Goal: Find specific page/section: Find specific page/section

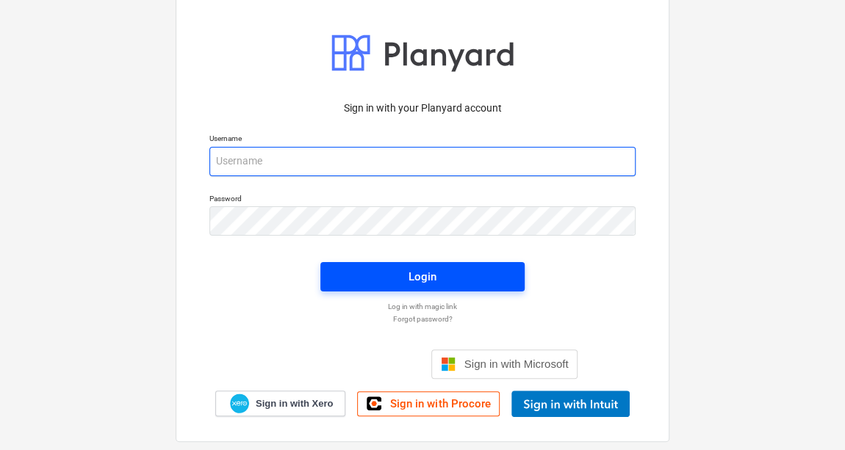
type input "[PERSON_NAME][EMAIL_ADDRESS][PERSON_NAME][DOMAIN_NAME]"
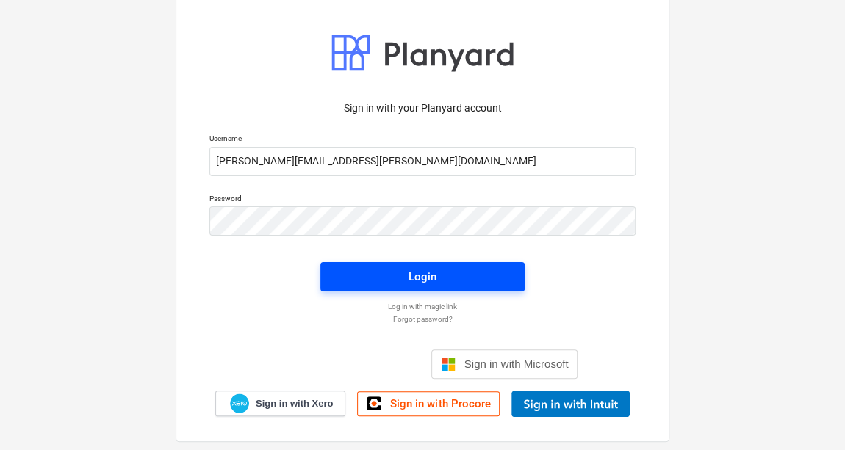
click at [409, 279] on div "Login" at bounding box center [423, 276] width 28 height 19
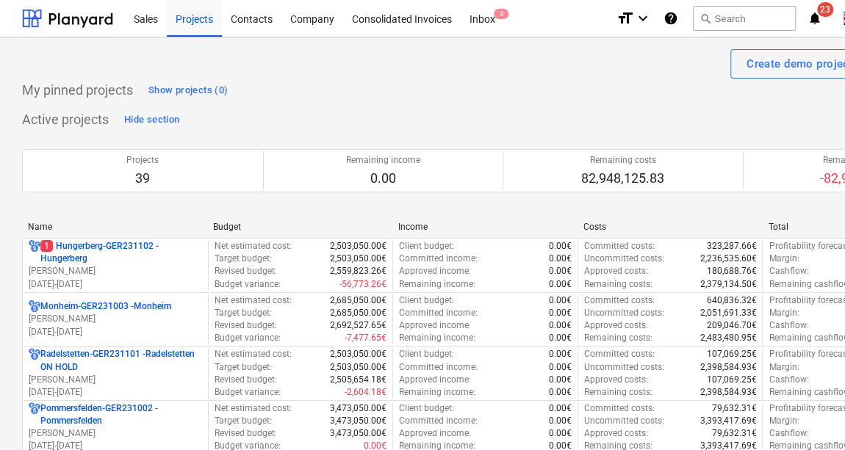
click at [36, 223] on div "Name" at bounding box center [114, 227] width 173 height 10
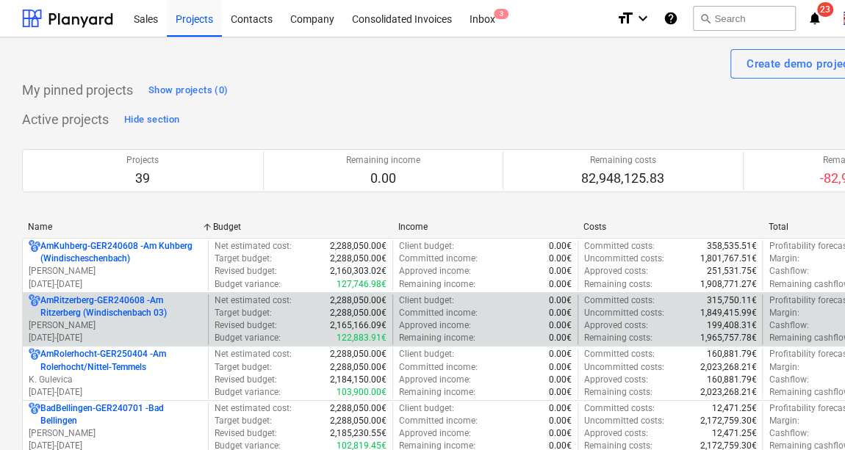
click at [82, 301] on p "AmRitzerberg-GER240608 - Am Ritzerberg ([GEOGRAPHIC_DATA] 03)" at bounding box center [121, 307] width 162 height 25
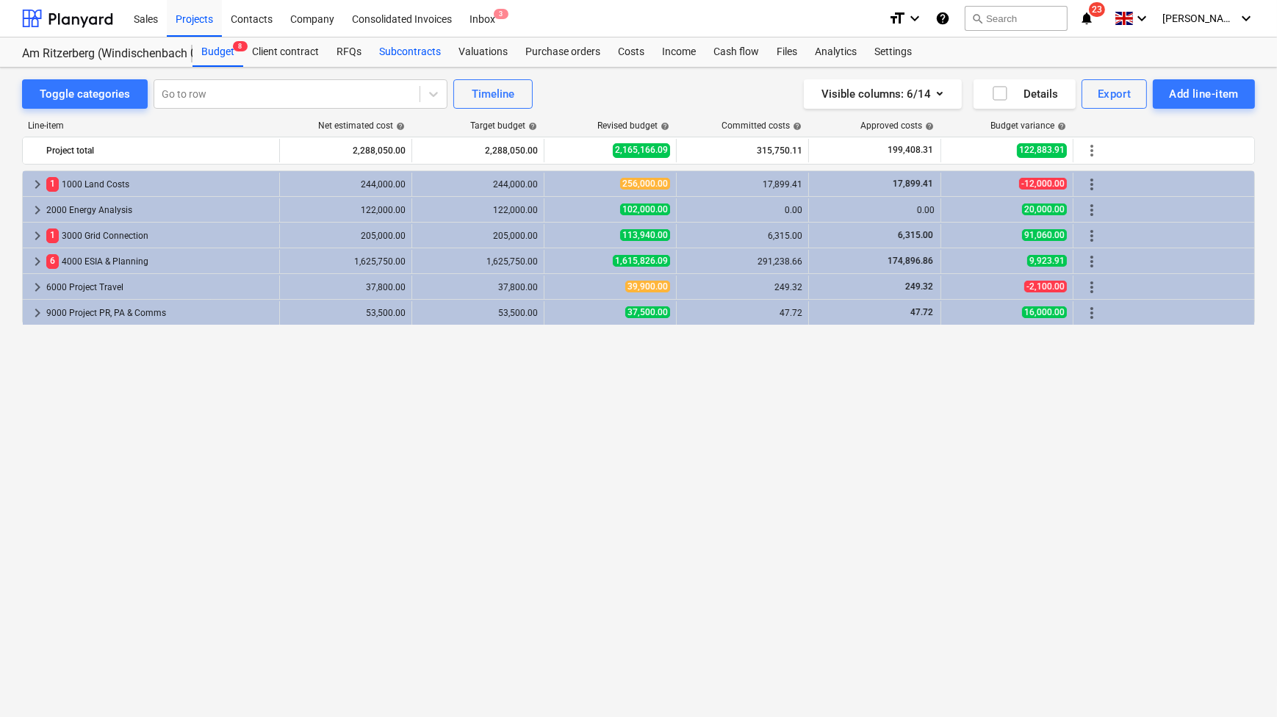
click at [382, 55] on div "Subcontracts" at bounding box center [409, 51] width 79 height 29
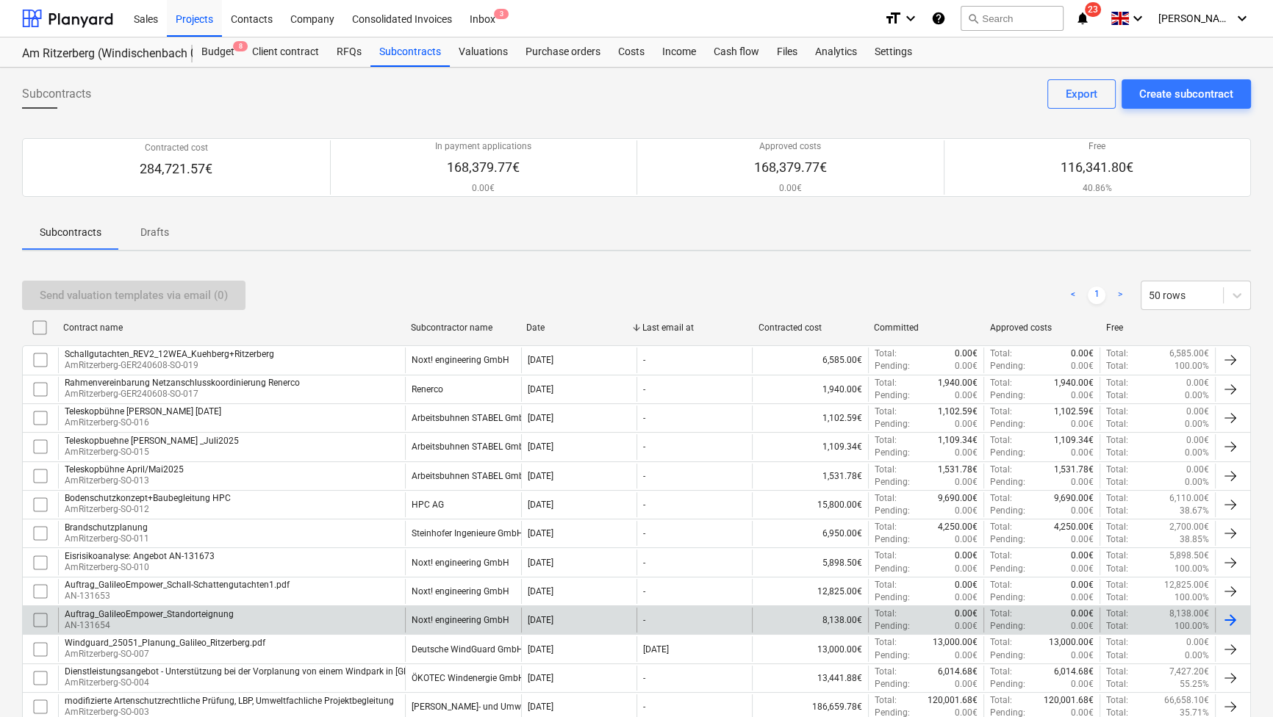
click at [172, 450] on div "Auftrag_GalileoEmpower_Standorteignung" at bounding box center [149, 614] width 169 height 10
